Goal: Information Seeking & Learning: Learn about a topic

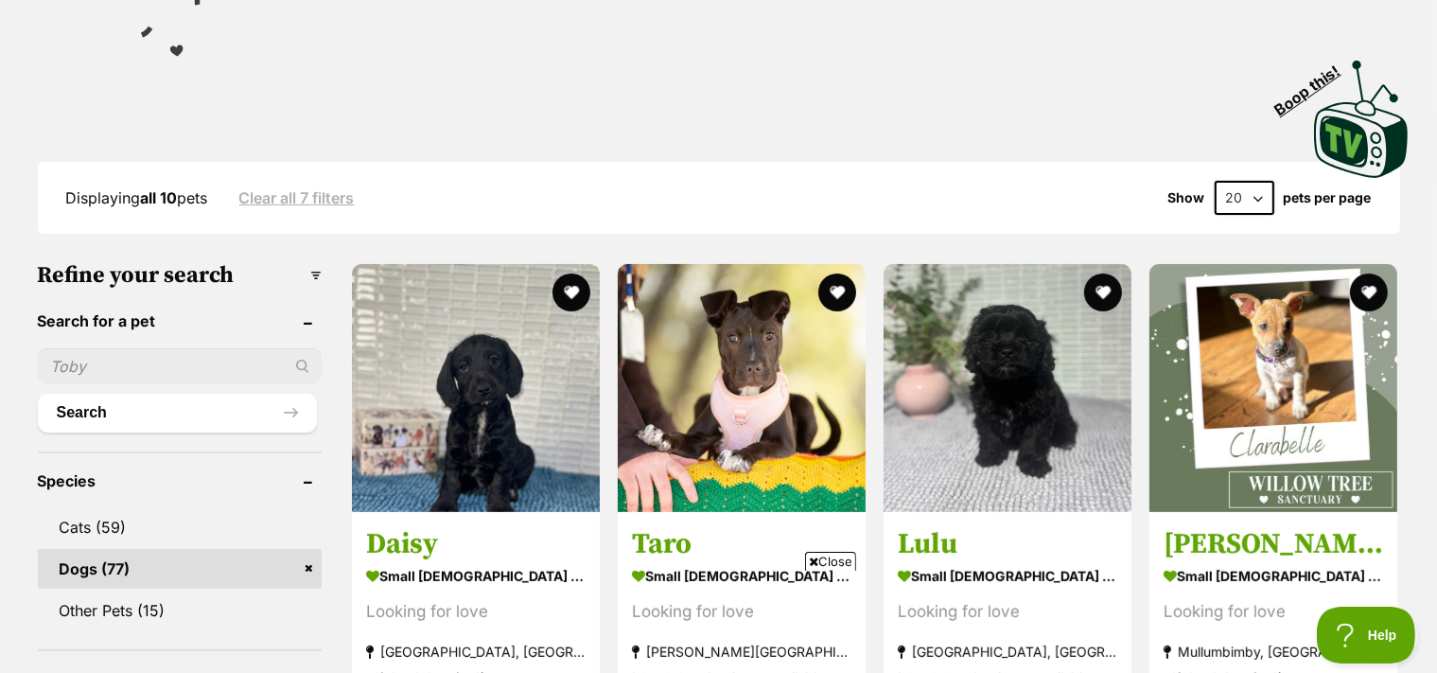
scroll to position [499, 0]
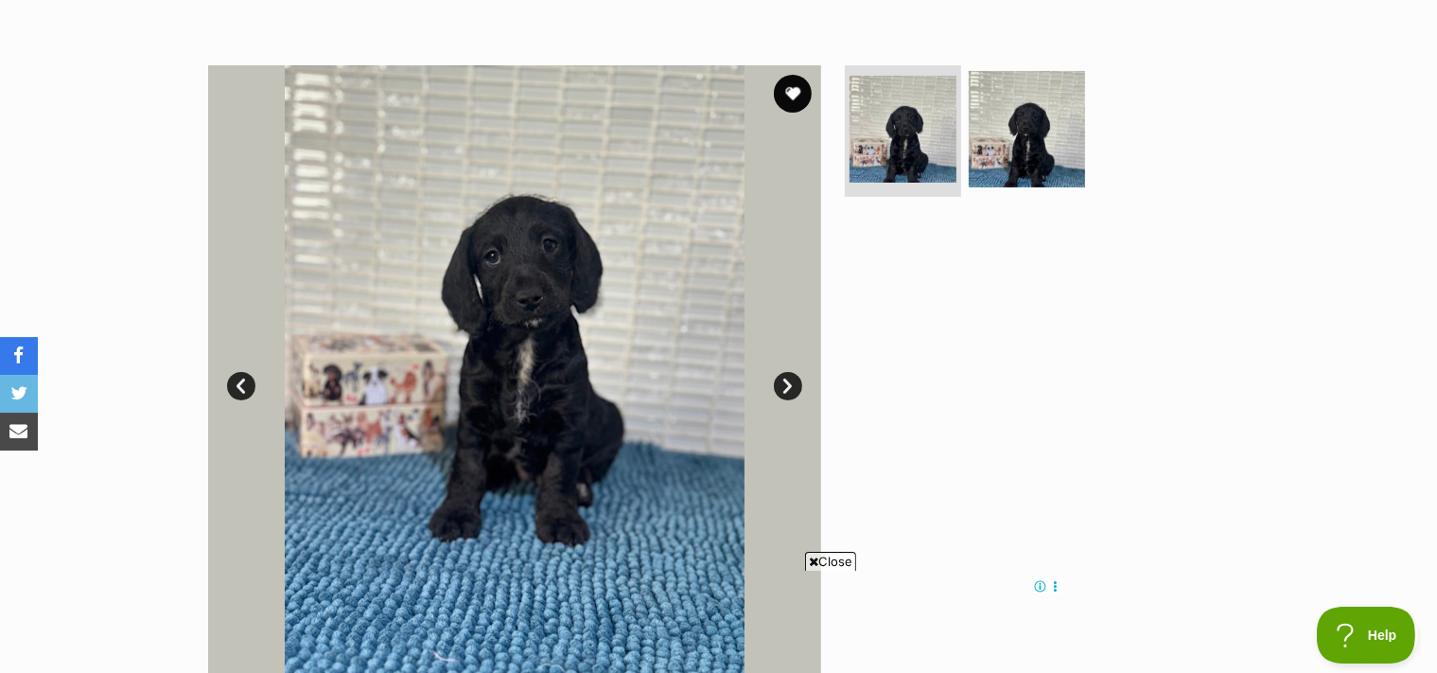
scroll to position [299, 0]
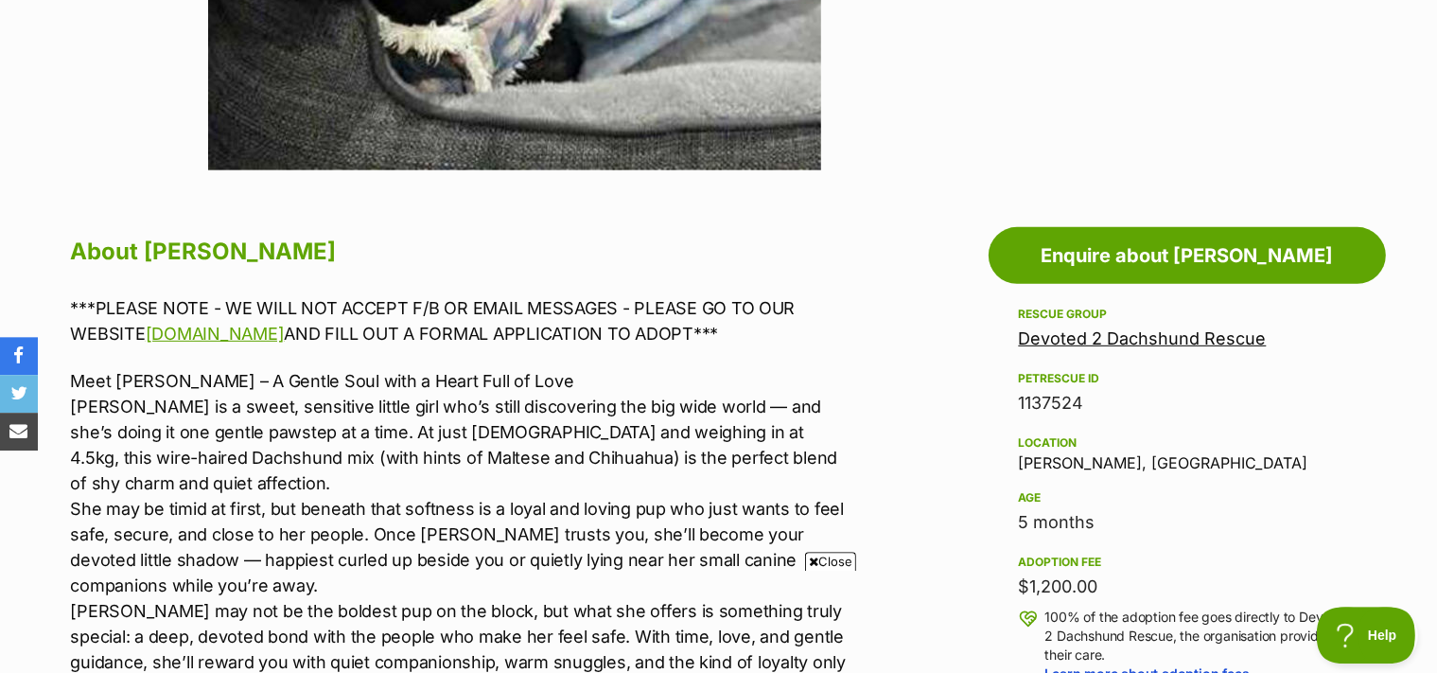
scroll to position [798, 0]
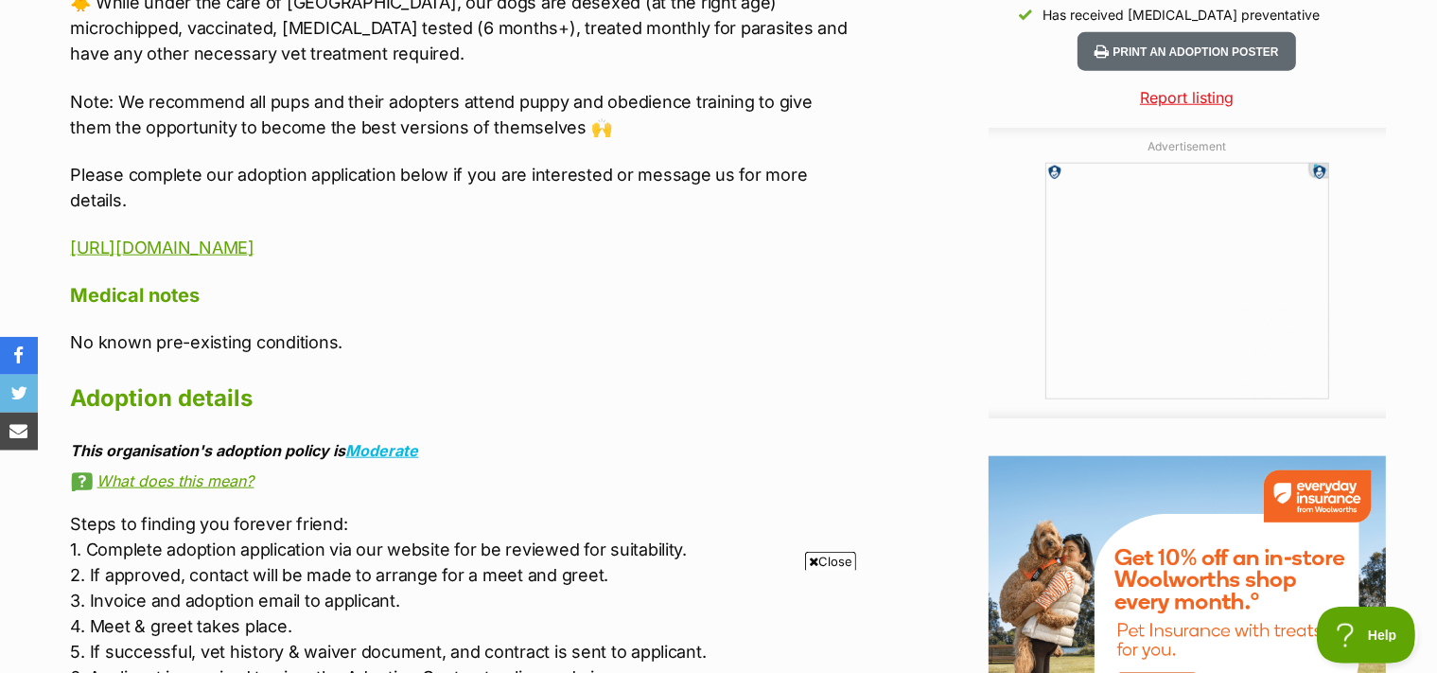
scroll to position [1998, 0]
